Goal: Check status

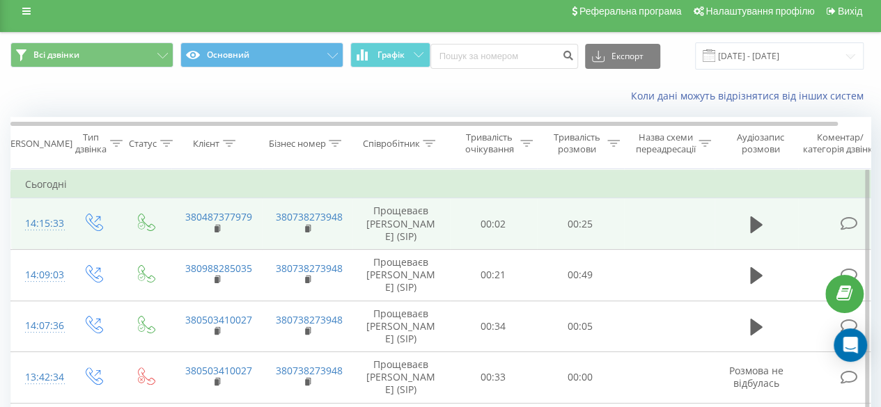
scroll to position [7, 0]
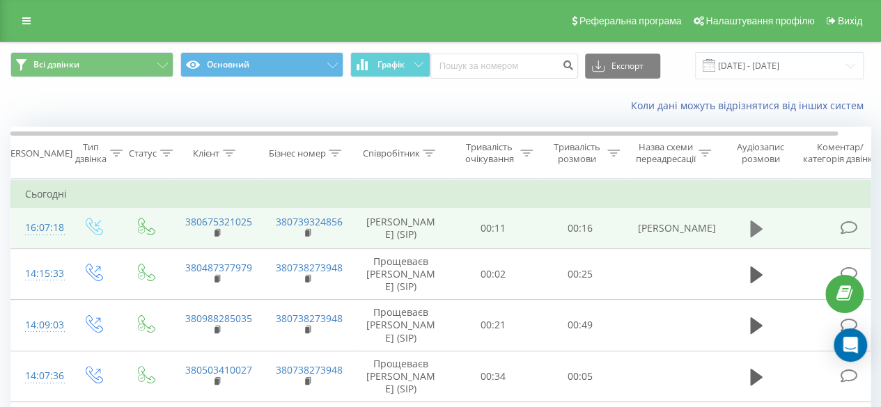
click at [753, 224] on icon at bounding box center [756, 229] width 13 height 17
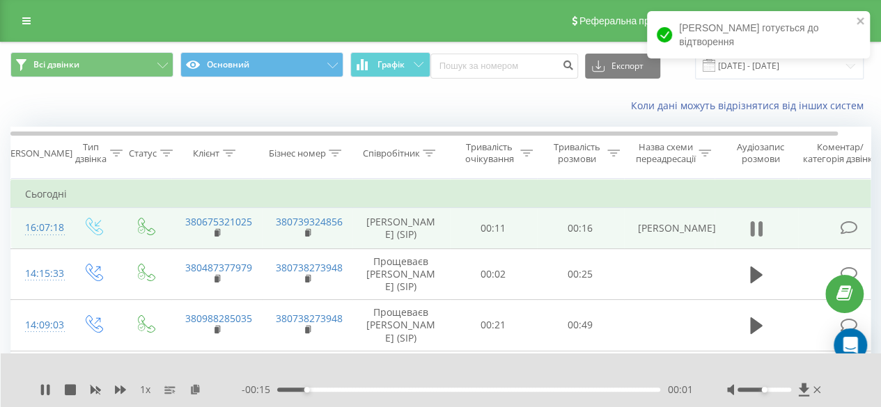
click at [761, 224] on icon at bounding box center [760, 228] width 4 height 15
click at [542, 225] on td "00:16" at bounding box center [580, 228] width 87 height 40
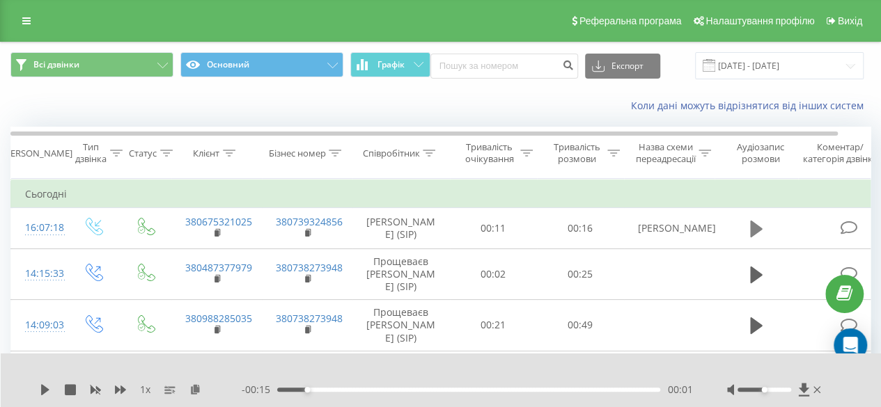
click at [755, 222] on icon at bounding box center [756, 229] width 13 height 17
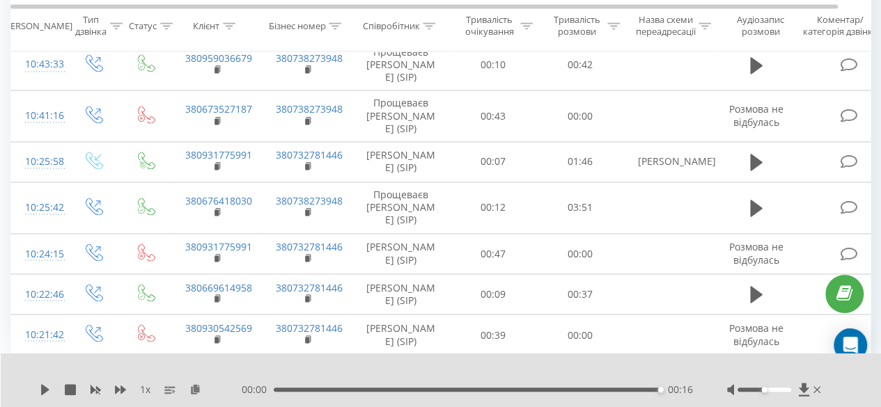
scroll to position [1114, 0]
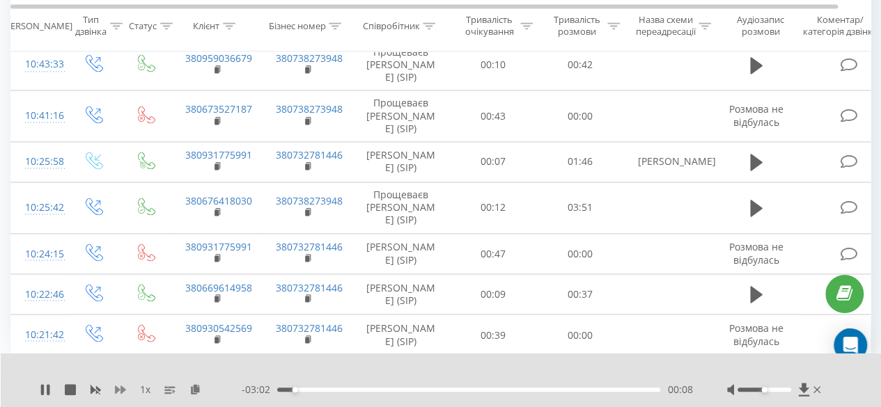
click at [123, 386] on icon at bounding box center [120, 389] width 11 height 11
click at [123, 384] on icon at bounding box center [120, 389] width 11 height 11
click at [535, 369] on div at bounding box center [431, 371] width 627 height 15
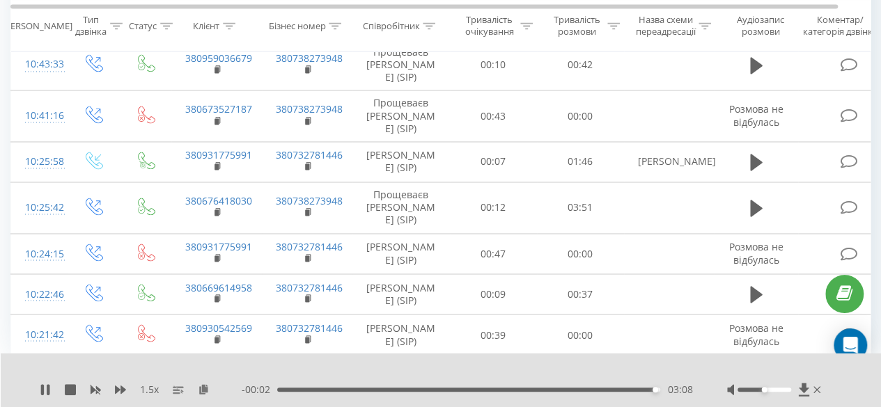
click at [746, 24] on button at bounding box center [756, 13] width 21 height 21
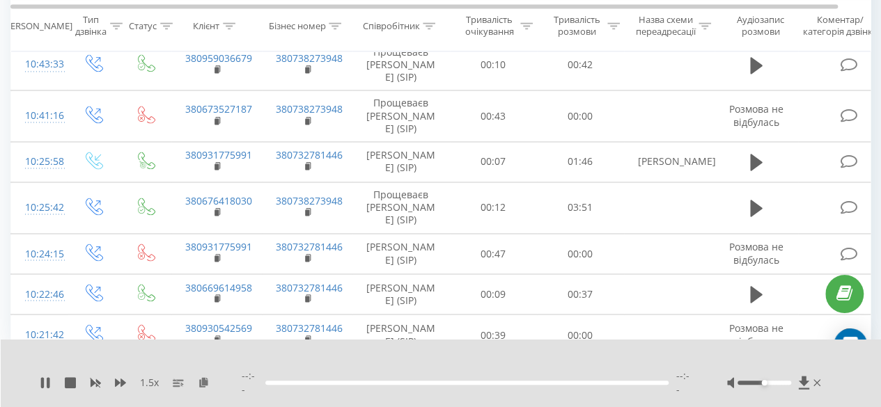
click at [113, 386] on div "1.5 x" at bounding box center [141, 383] width 202 height 14
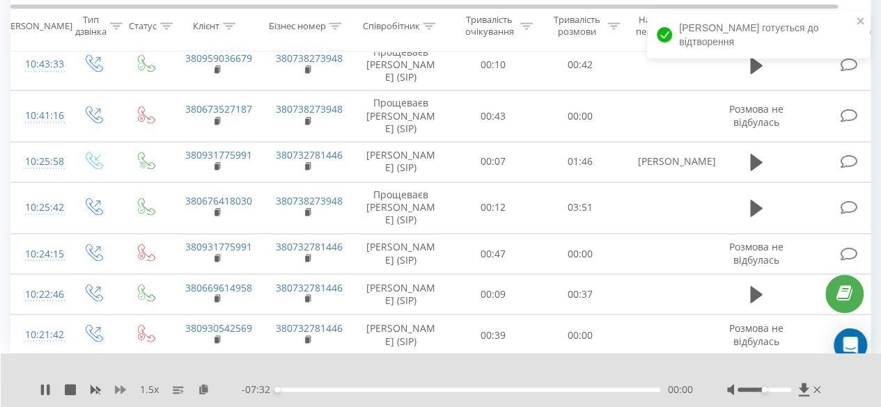
click at [116, 388] on icon at bounding box center [120, 390] width 11 height 8
click at [111, 386] on div "2 x" at bounding box center [141, 390] width 202 height 14
click at [118, 386] on icon at bounding box center [120, 389] width 11 height 11
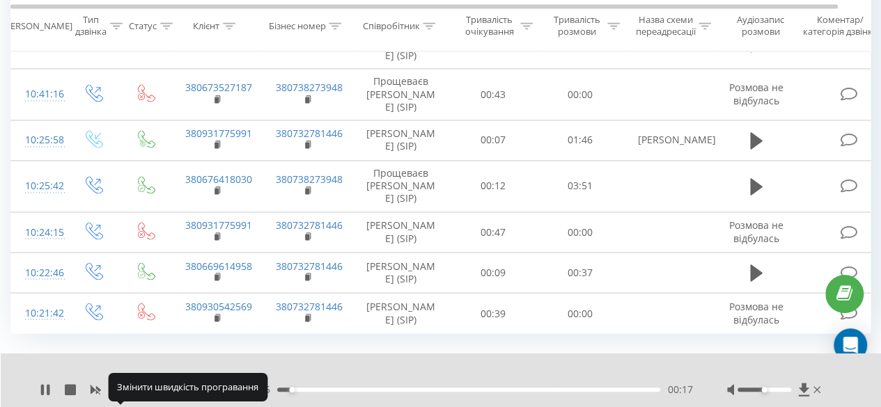
click at [118, 385] on icon at bounding box center [120, 389] width 11 height 11
click at [121, 385] on icon at bounding box center [120, 389] width 11 height 11
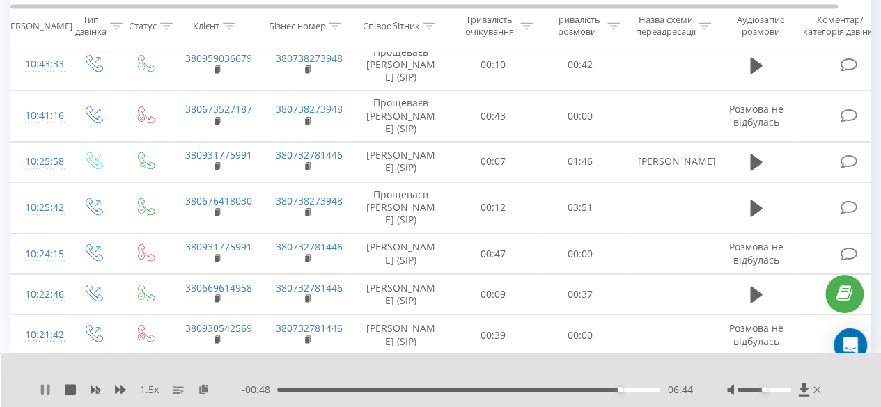
click at [45, 390] on icon at bounding box center [45, 389] width 11 height 11
